Goal: Navigation & Orientation: Find specific page/section

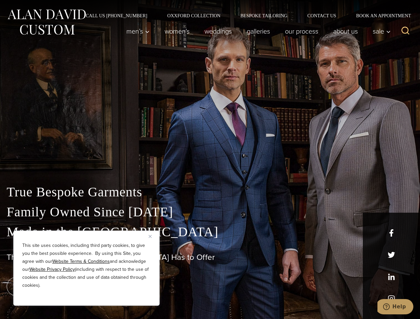
click at [210, 160] on div "True Bespoke Garments Family Owned Since [DATE] Made in [GEOGRAPHIC_DATA] The B…" at bounding box center [210, 234] width 420 height 170
click at [153, 237] on button "Close" at bounding box center [153, 237] width 8 height 8
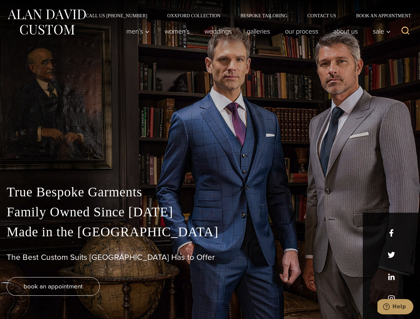
click at [86, 297] on div "True Bespoke Garments Family Owned Since [DATE] Made in [GEOGRAPHIC_DATA] The B…" at bounding box center [210, 250] width 420 height 137
click at [405, 31] on icon "Search" at bounding box center [406, 31] width 10 height 10
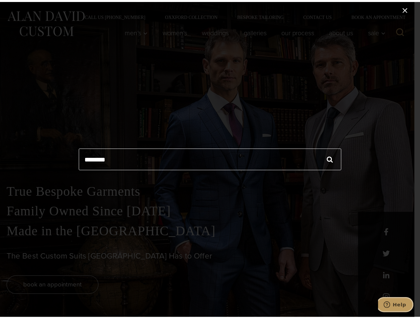
click at [390, 305] on icon "Help" at bounding box center [387, 305] width 7 height 7
